Goal: Task Accomplishment & Management: Manage account settings

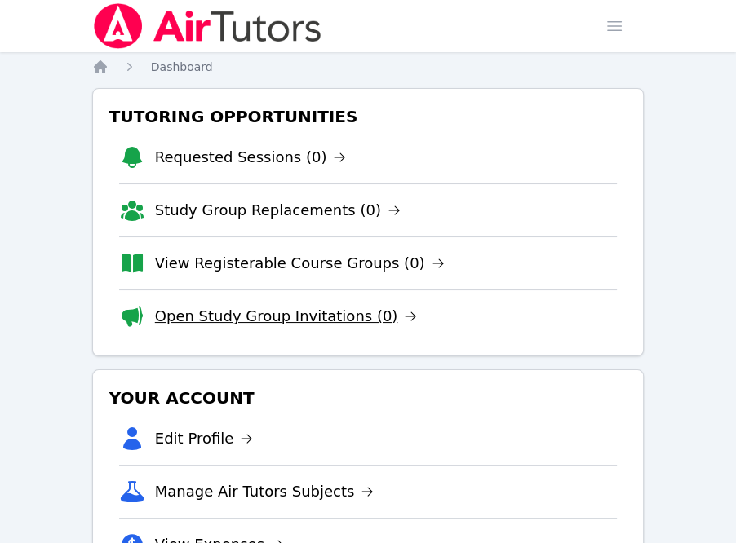
scroll to position [354, 0]
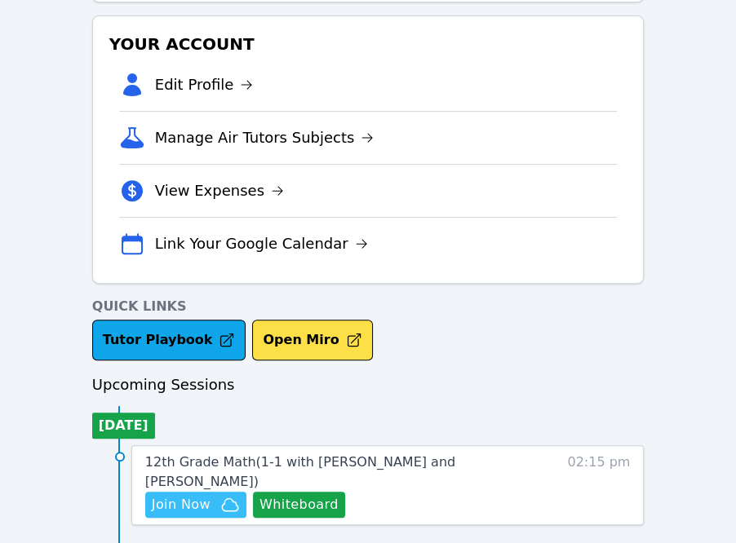
click at [184, 495] on span "Join Now" at bounding box center [181, 505] width 59 height 20
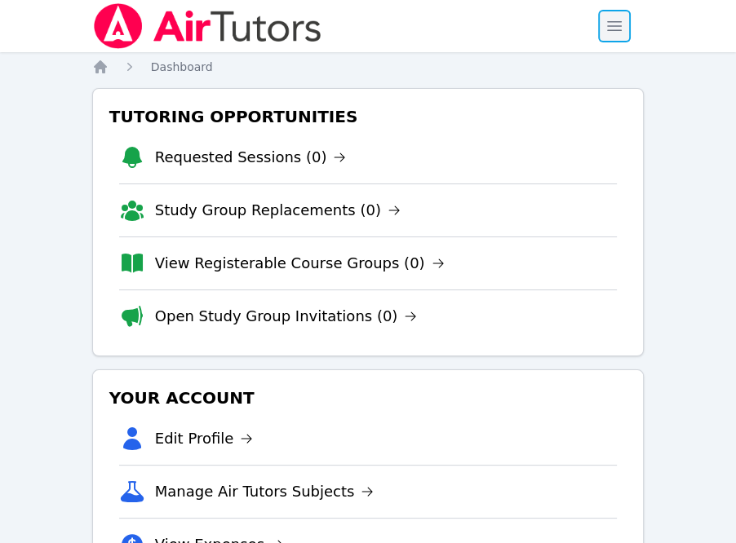
click at [624, 34] on span "button" at bounding box center [614, 26] width 36 height 36
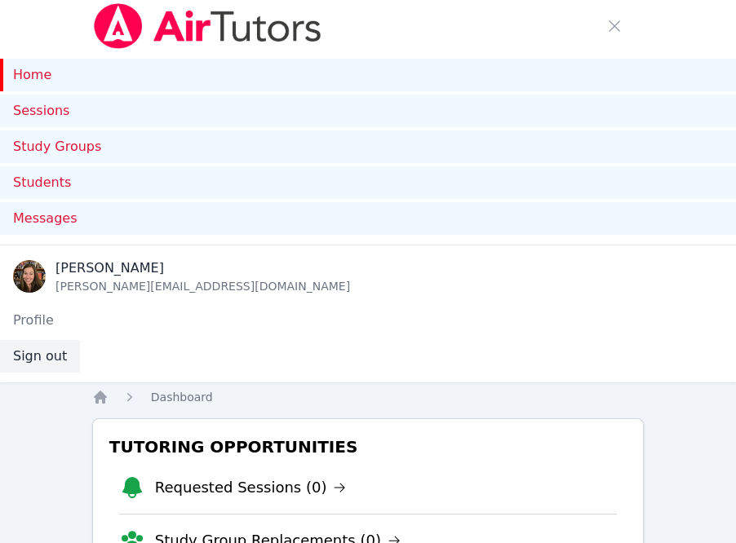
click at [50, 369] on button "Sign out" at bounding box center [40, 356] width 80 height 33
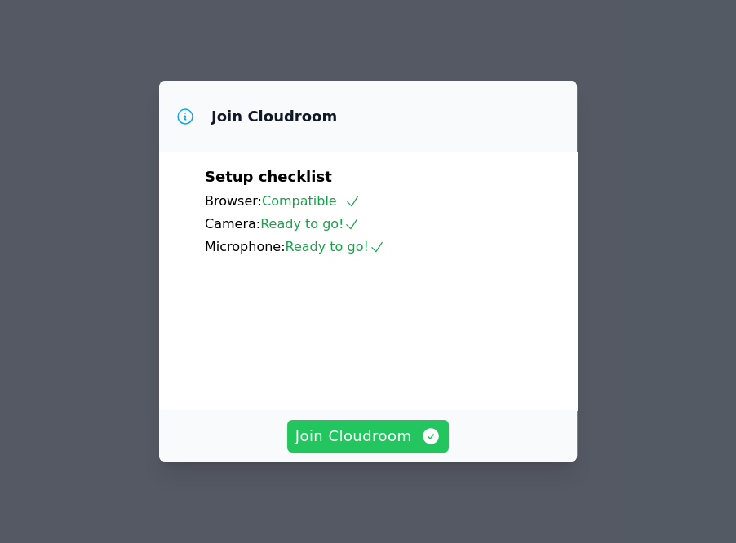
click at [363, 446] on span "Join Cloudroom" at bounding box center [368, 436] width 146 height 23
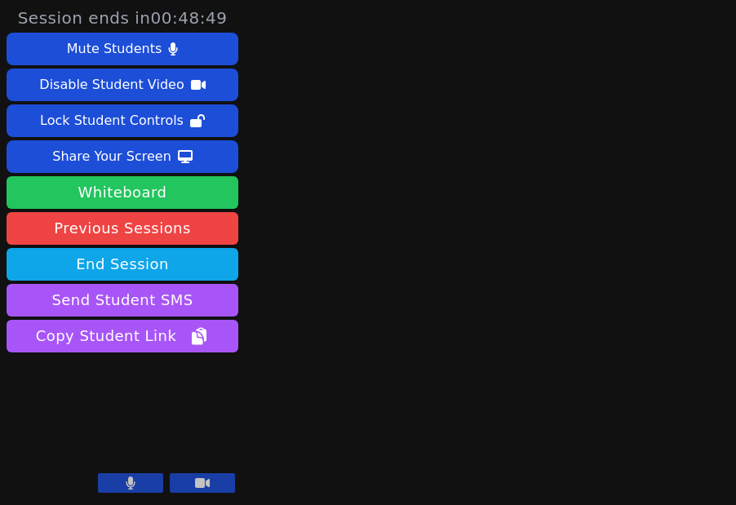
click at [139, 198] on button "Whiteboard" at bounding box center [123, 192] width 232 height 33
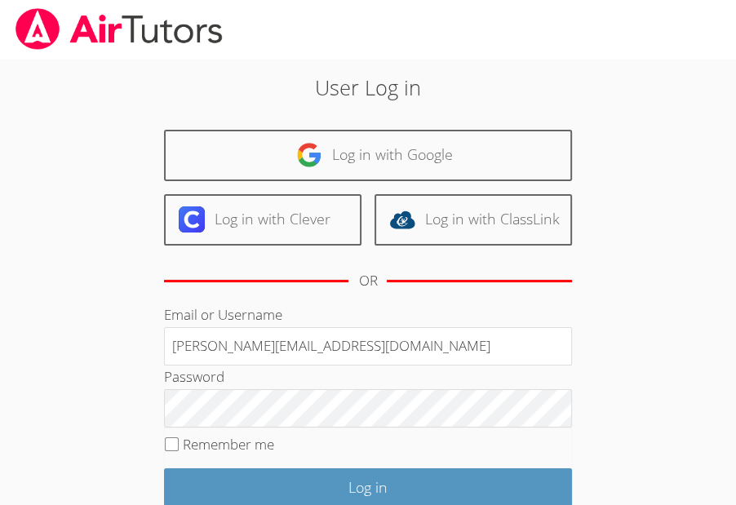
click at [424, 296] on div "OR" at bounding box center [368, 281] width 408 height 45
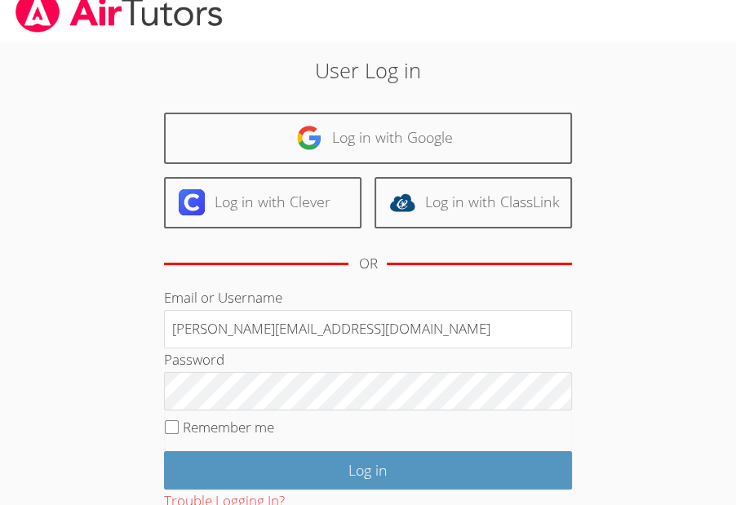
scroll to position [18, 0]
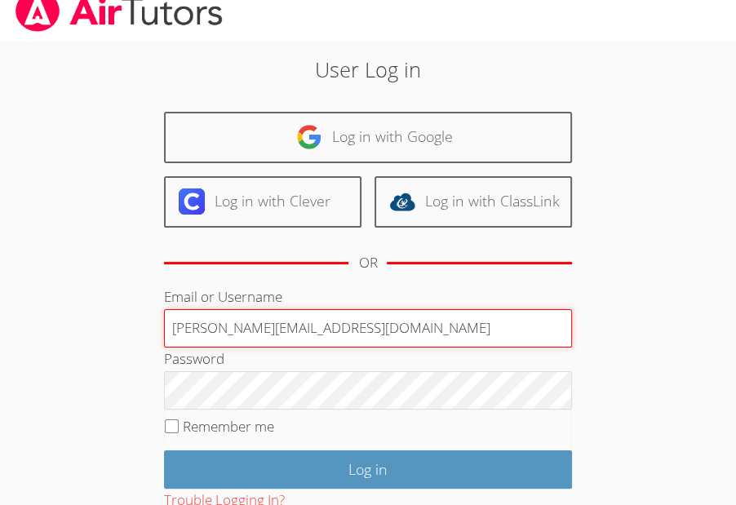
click at [324, 331] on input "[PERSON_NAME][EMAIL_ADDRESS][DOMAIN_NAME]" at bounding box center [368, 328] width 408 height 39
click at [305, 338] on input "[PERSON_NAME][EMAIL_ADDRESS][DOMAIN_NAME]" at bounding box center [368, 328] width 408 height 39
drag, startPoint x: 304, startPoint y: 327, endPoint x: 287, endPoint y: 326, distance: 17.2
click at [287, 326] on input "[EMAIL_ADDRESS][DOMAIN_NAME]" at bounding box center [368, 328] width 408 height 39
drag, startPoint x: 308, startPoint y: 326, endPoint x: 262, endPoint y: 326, distance: 46.5
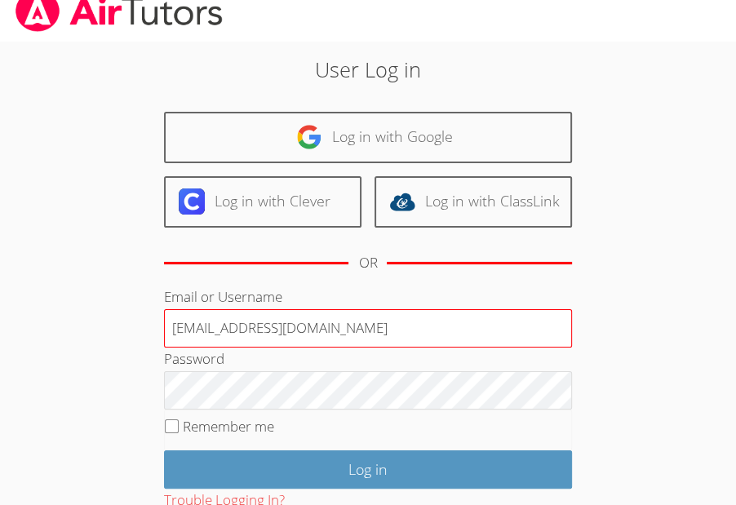
click at [262, 326] on input "[EMAIL_ADDRESS][DOMAIN_NAME]" at bounding box center [368, 328] width 408 height 39
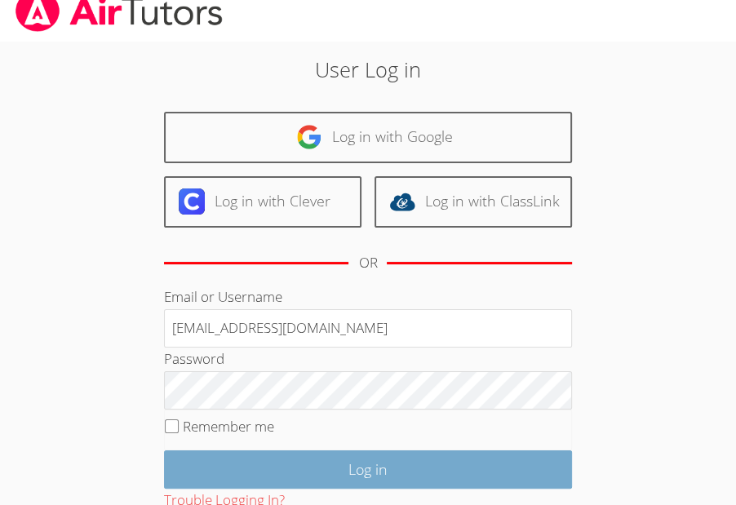
type input "[EMAIL_ADDRESS][DOMAIN_NAME]"
click at [361, 463] on input "Log in" at bounding box center [368, 469] width 408 height 38
